Goal: Task Accomplishment & Management: Manage account settings

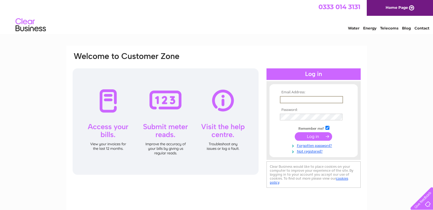
click at [314, 98] on input "text" at bounding box center [311, 99] width 63 height 7
drag, startPoint x: 406, startPoint y: 67, endPoint x: 406, endPoint y: 52, distance: 14.9
click at [406, 66] on div "Email Address: Password:" at bounding box center [216, 183] width 433 height 274
type input "fergusmonk@hotmail.com"
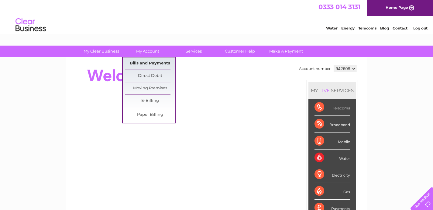
click at [149, 61] on link "Bills and Payments" at bounding box center [150, 63] width 50 height 12
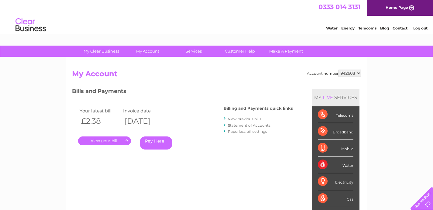
click at [101, 141] on link "." at bounding box center [104, 141] width 53 height 9
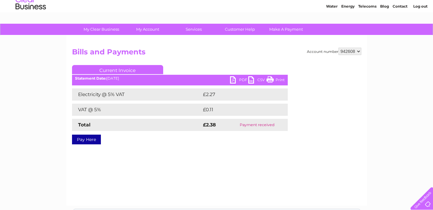
scroll to position [21, 0]
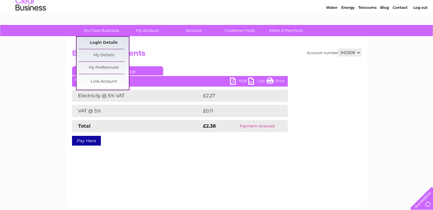
click at [107, 41] on link "Login Details" at bounding box center [104, 43] width 50 height 12
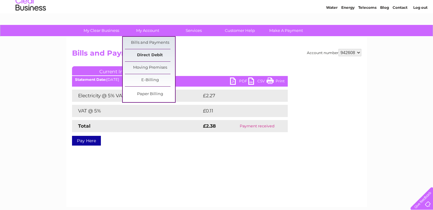
click at [148, 55] on link "Direct Debit" at bounding box center [150, 55] width 50 height 12
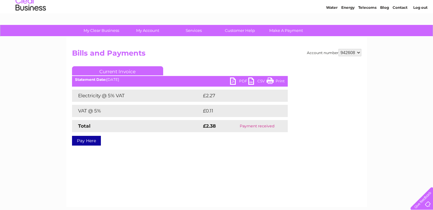
click at [234, 81] on link "PDF" at bounding box center [239, 82] width 18 height 9
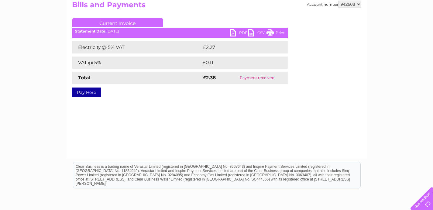
scroll to position [8, 0]
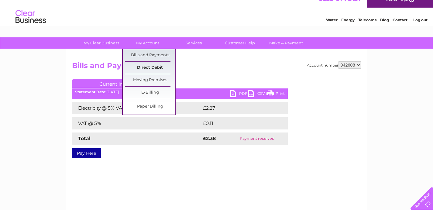
click at [145, 67] on link "Direct Debit" at bounding box center [150, 68] width 50 height 12
click at [153, 106] on link "Paper Billing" at bounding box center [150, 107] width 50 height 12
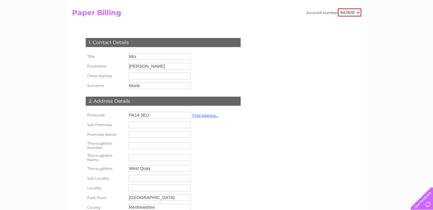
scroll to position [25, 0]
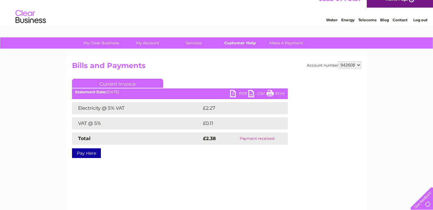
click at [240, 43] on link "Customer Help" at bounding box center [240, 42] width 50 height 11
